Goal: Information Seeking & Learning: Compare options

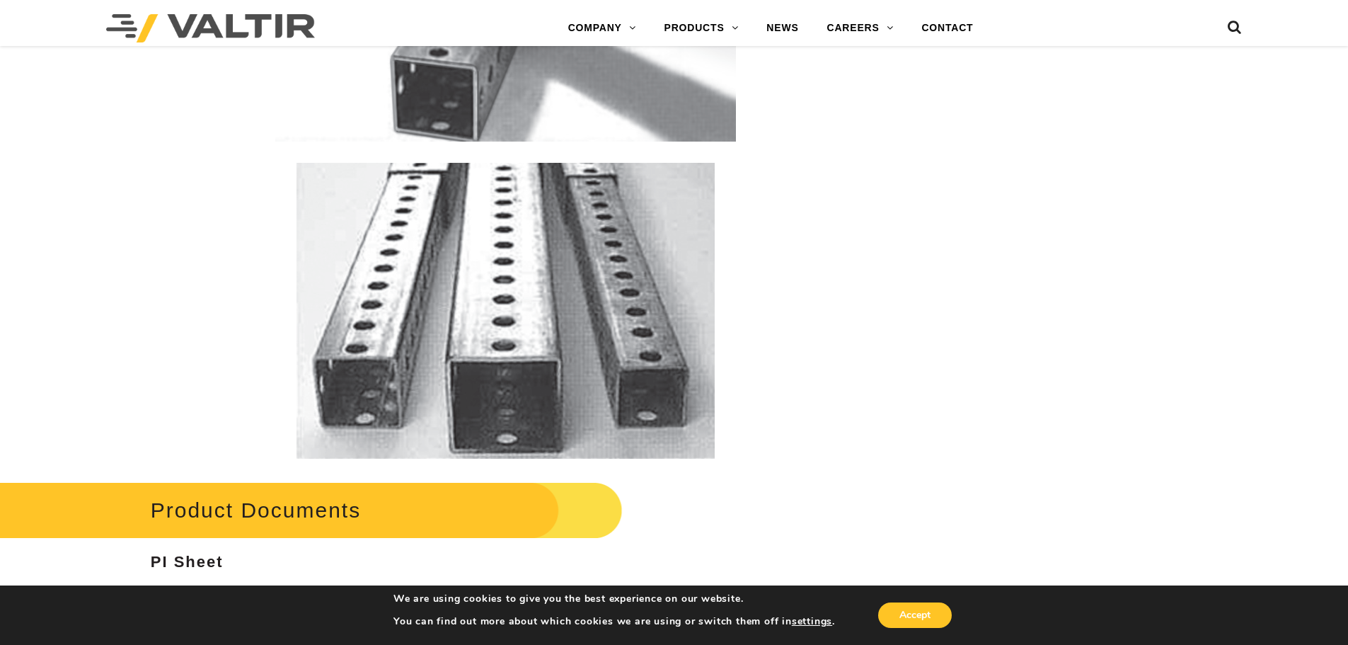
scroll to position [2831, 0]
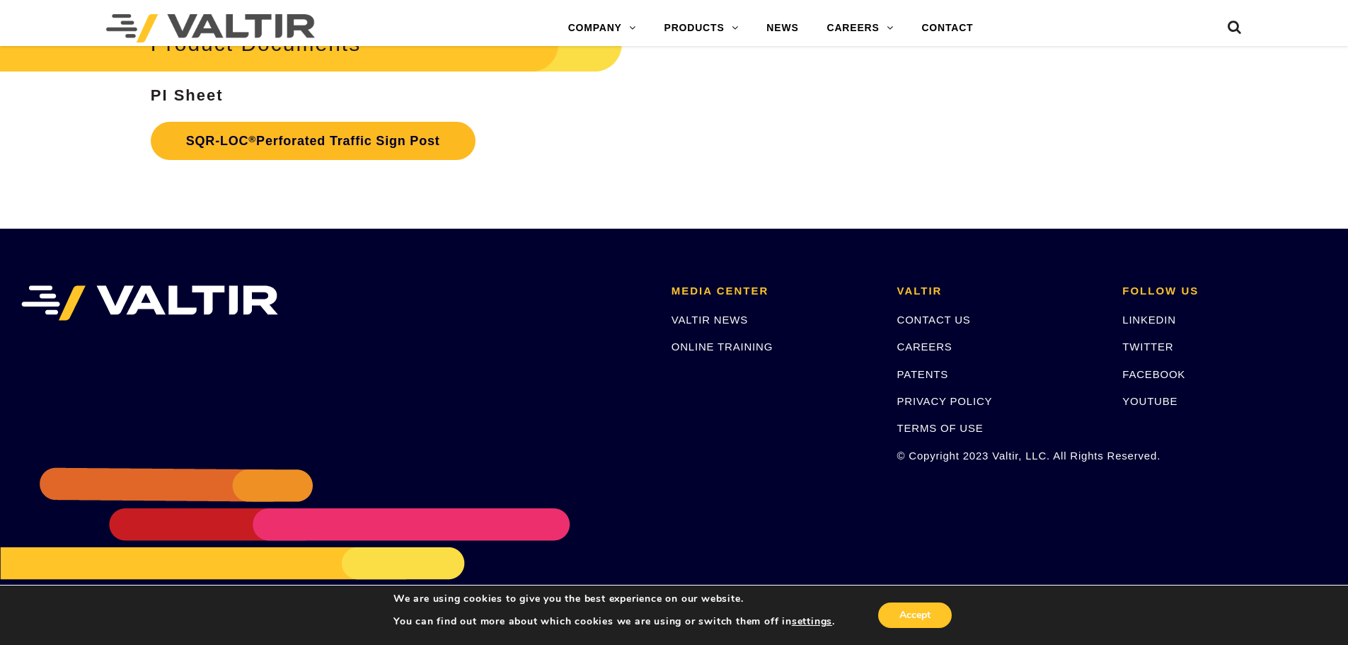
click at [278, 139] on link "SQR-LOC ® Perforated Traffic Sign Post" at bounding box center [313, 141] width 325 height 38
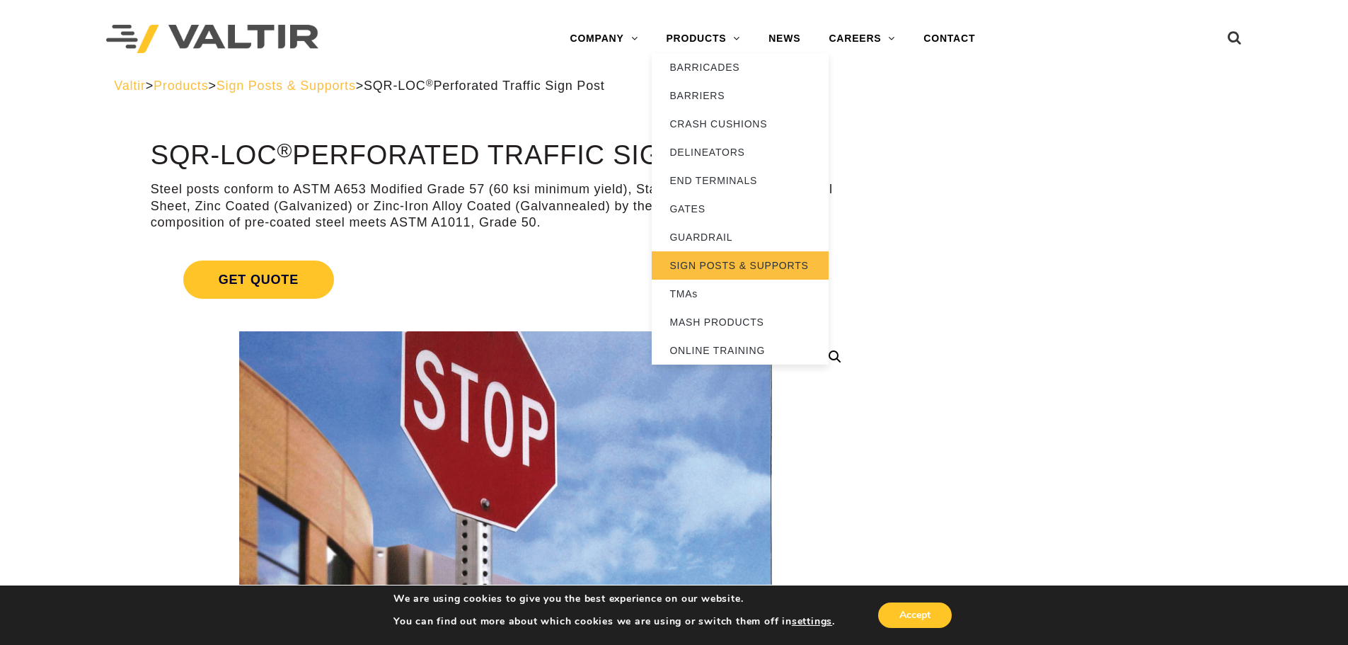
click at [713, 267] on link "SIGN POSTS & SUPPORTS" at bounding box center [740, 265] width 177 height 28
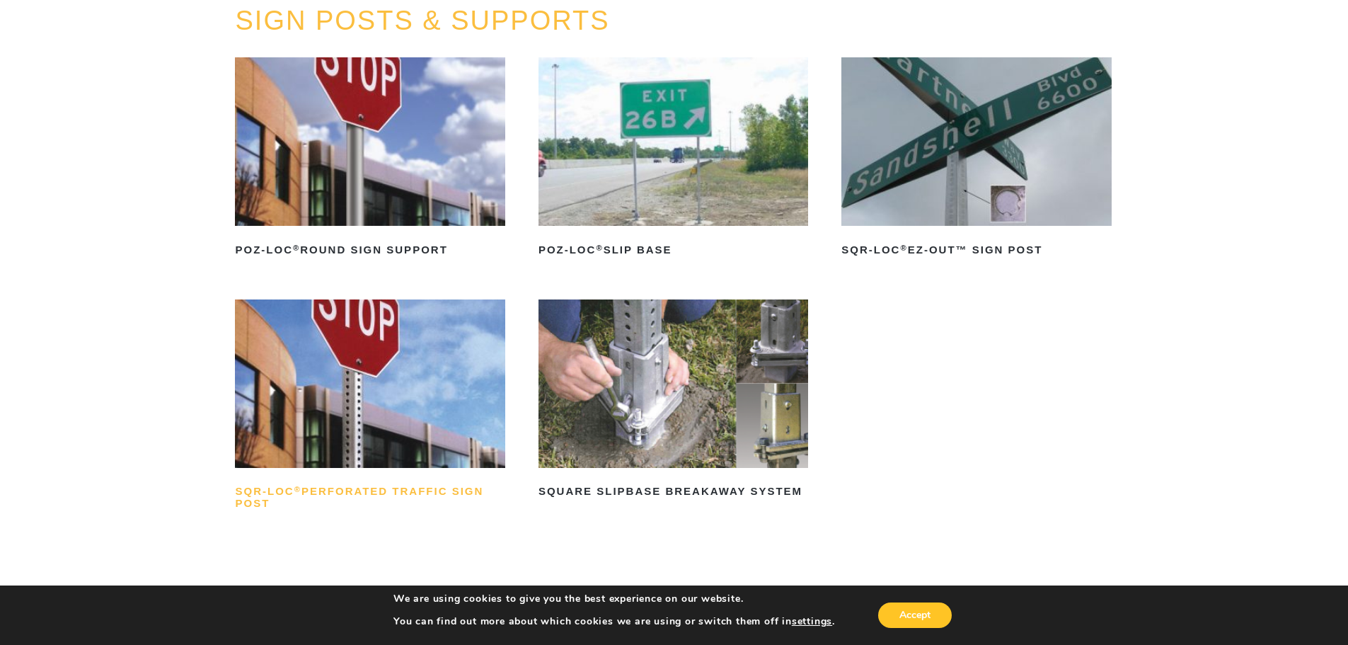
scroll to position [142, 0]
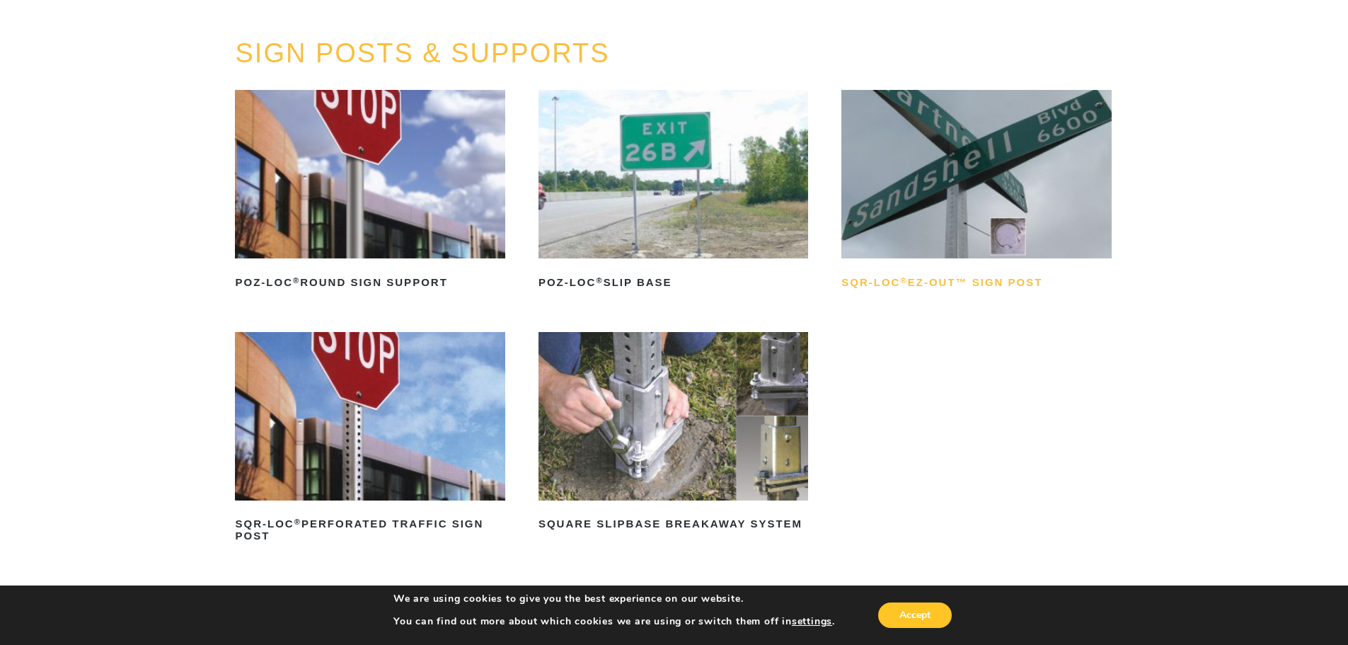
click at [977, 274] on h2 "SQR-LOC ® EZ-Out™ Sign Post" at bounding box center [976, 282] width 270 height 23
click at [348, 271] on h2 "POZ-LOC ® Round Sign Support" at bounding box center [370, 282] width 270 height 23
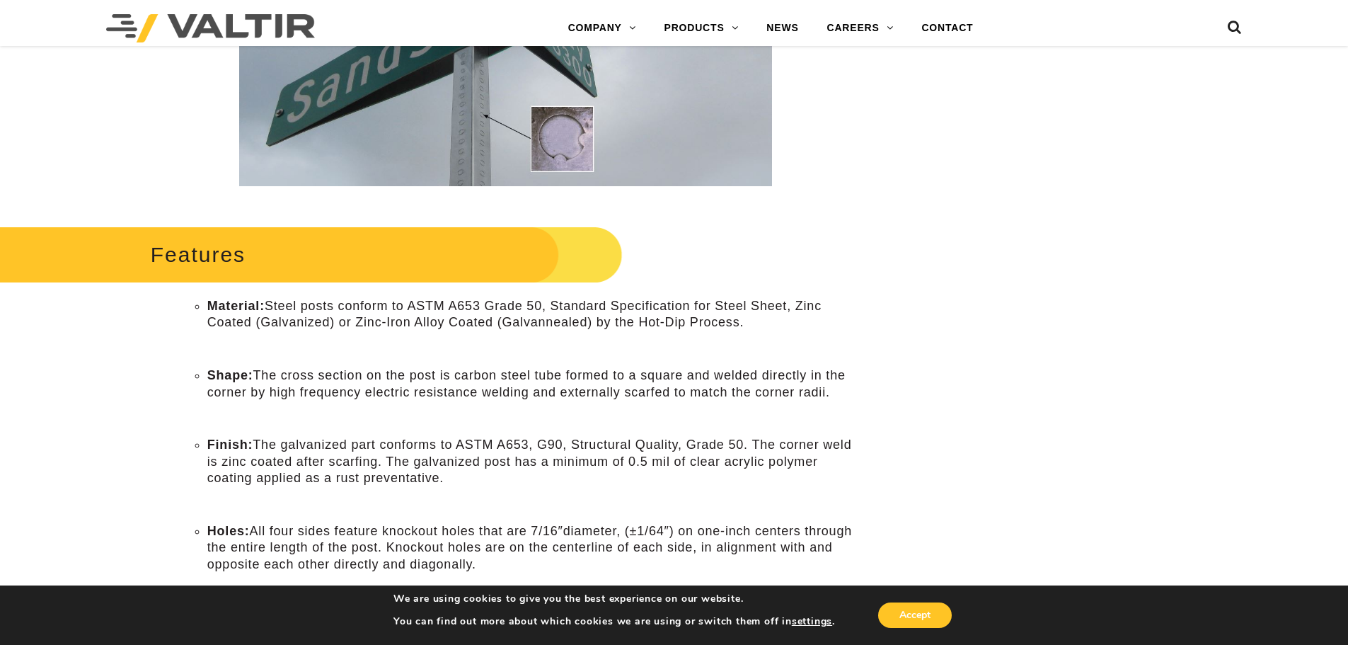
scroll to position [354, 0]
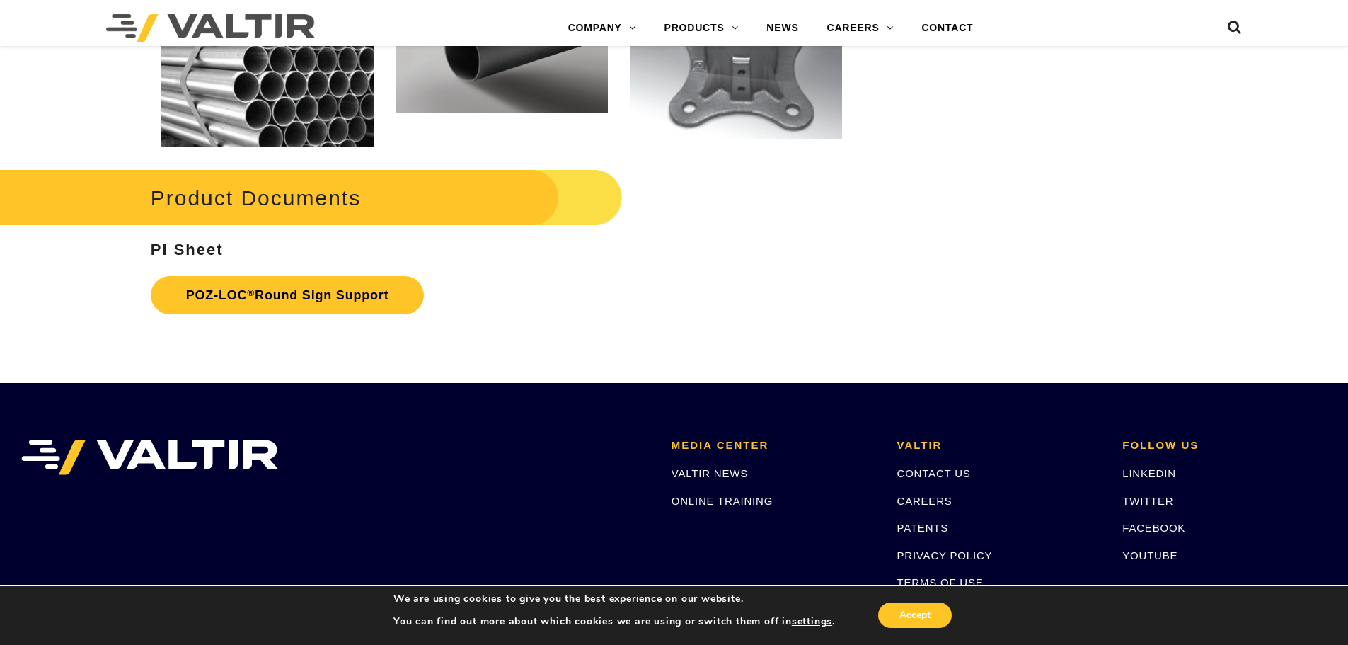
scroll to position [1911, 0]
